Goal: Task Accomplishment & Management: Manage account settings

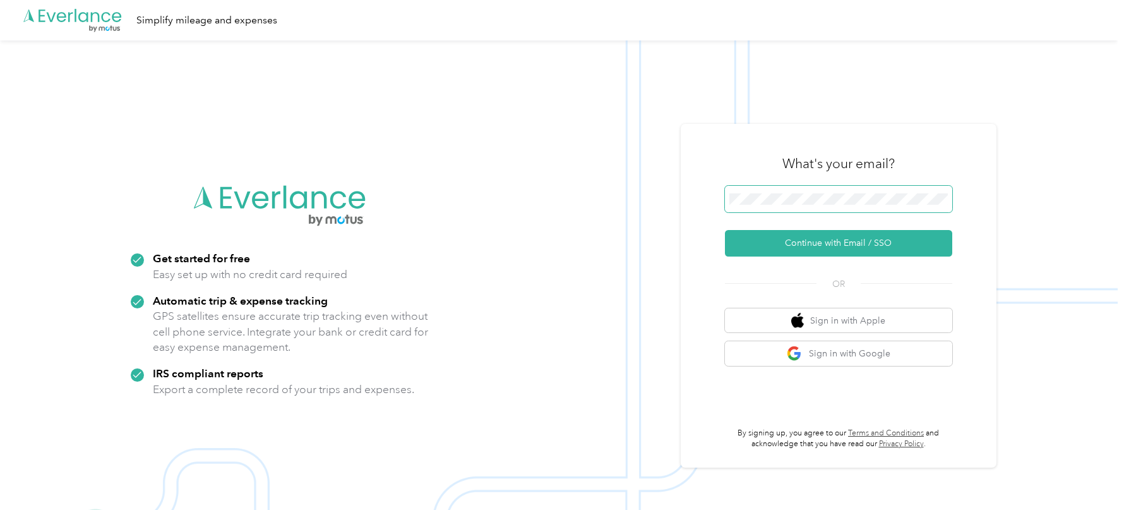
click at [760, 210] on span at bounding box center [838, 199] width 227 height 27
click at [725, 230] on button "Continue with Email / SSO" at bounding box center [838, 243] width 227 height 27
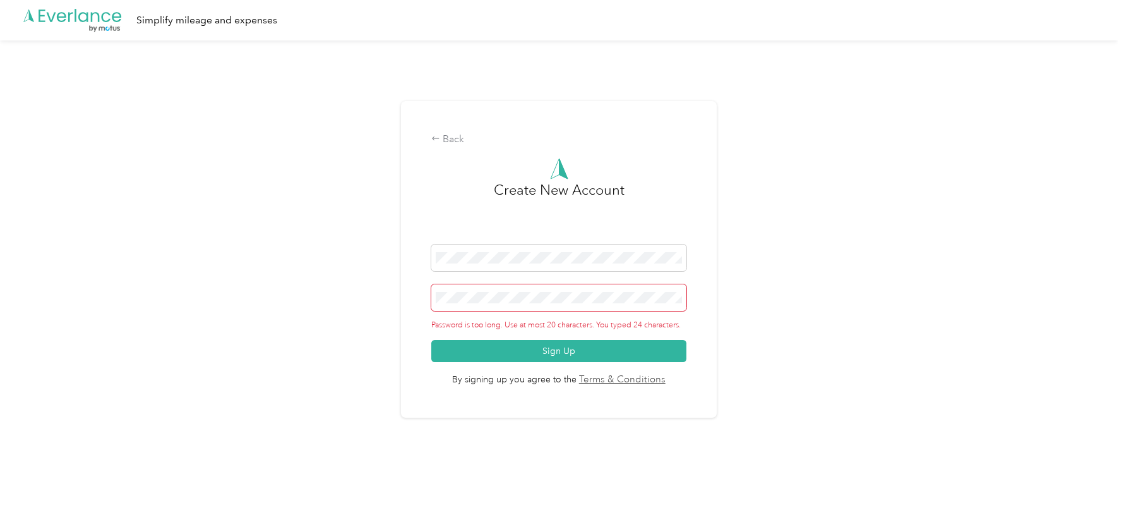
click at [391, 297] on div "Back Create New Account Password is too long. Use at most 20 characters. You ty…" at bounding box center [559, 264] width 1118 height 448
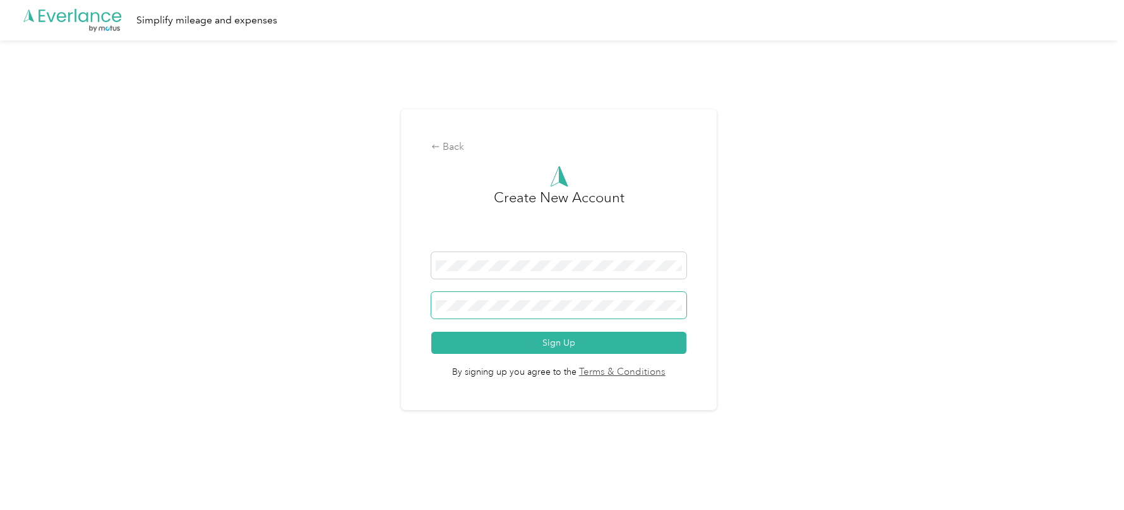
click at [431, 331] on button "Sign Up" at bounding box center [558, 342] width 254 height 22
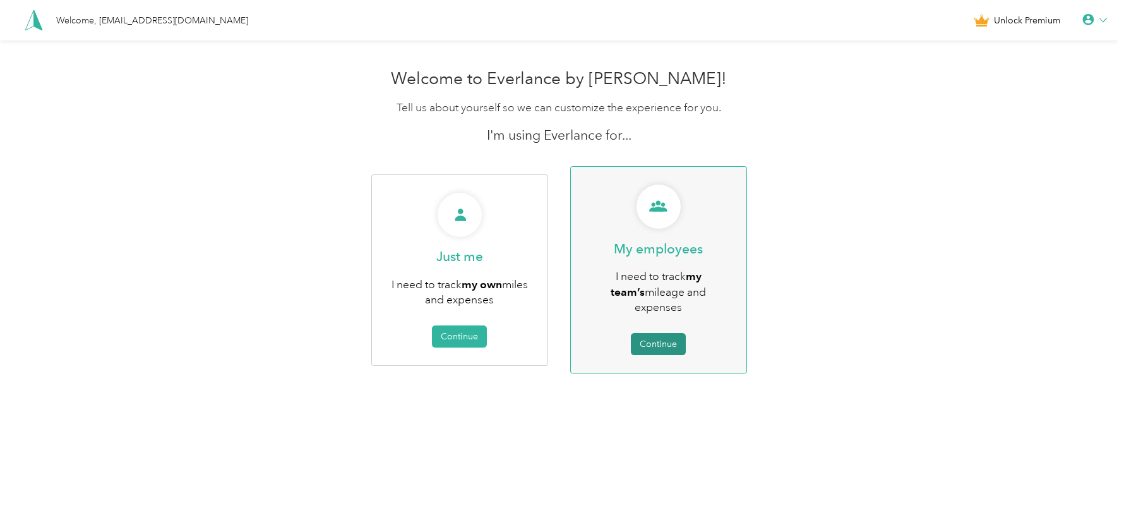
click at [673, 333] on button "Continue" at bounding box center [658, 344] width 55 height 22
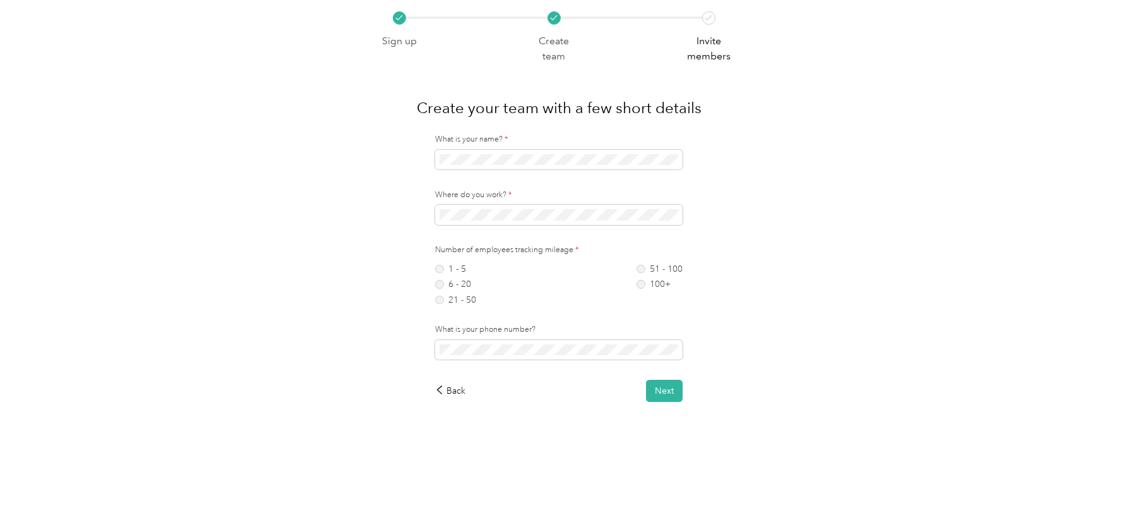
click at [484, 204] on div "Where do you work? *" at bounding box center [559, 206] width 248 height 35
click at [459, 291] on div "1 - 5 6 - 20 21 - 50" at bounding box center [455, 285] width 41 height 40
click at [453, 285] on label "6 - 20" at bounding box center [455, 284] width 41 height 9
click at [651, 390] on button "Next" at bounding box center [664, 390] width 37 height 22
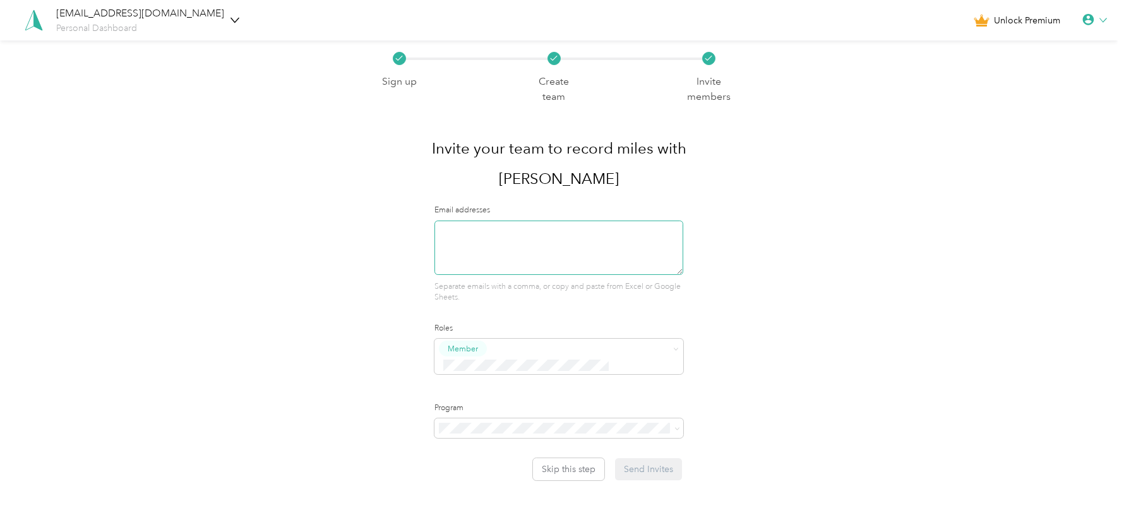
click at [509, 220] on textarea at bounding box center [558, 247] width 248 height 54
type textarea "[EMAIL_ADDRESS][DOMAIN_NAME]"
click at [502, 438] on button "Super Admin" at bounding box center [478, 438] width 64 height 16
click at [491, 487] on div "No program" at bounding box center [562, 485] width 232 height 13
click at [653, 458] on button "Send Invites" at bounding box center [648, 469] width 67 height 22
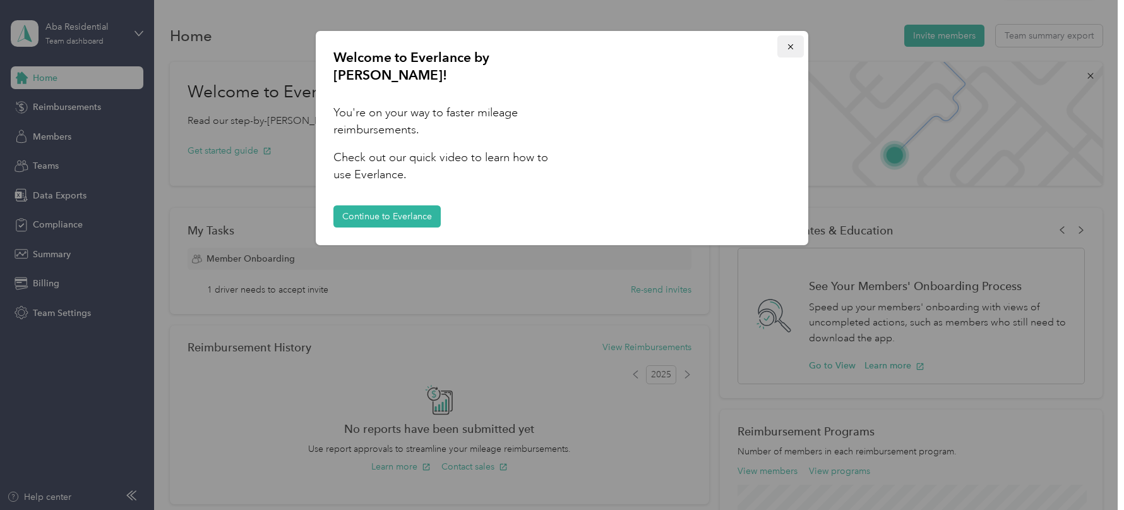
click at [785, 42] on button "button" at bounding box center [790, 46] width 27 height 22
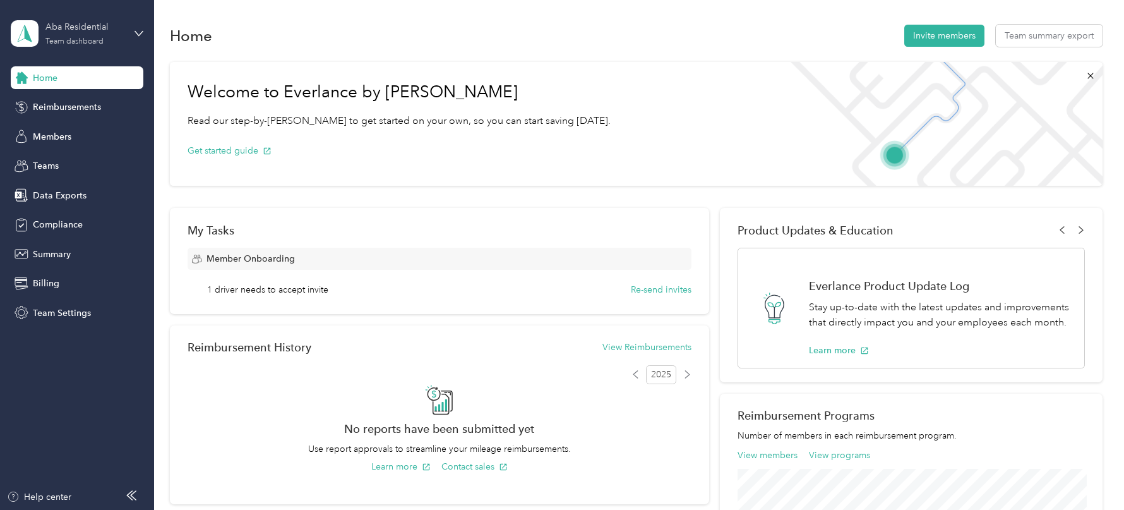
click at [95, 32] on div "Aba Residential" at bounding box center [84, 26] width 79 height 13
click at [51, 167] on div "Log out" at bounding box center [144, 160] width 248 height 22
